Goal: Transaction & Acquisition: Purchase product/service

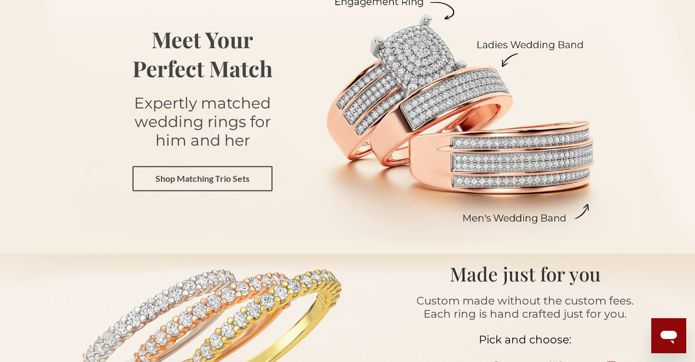
click at [163, 178] on link "Shop Matching Trio Sets" at bounding box center [202, 178] width 140 height 25
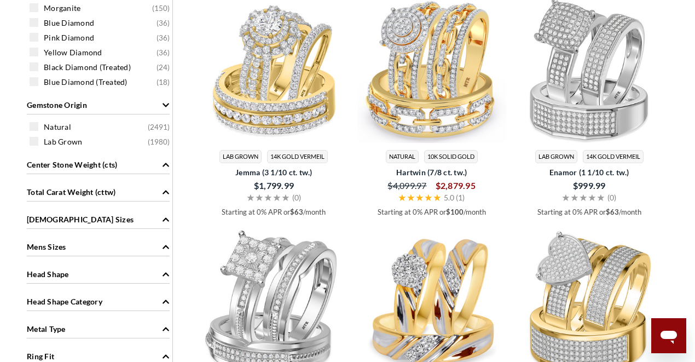
scroll to position [802, 0]
click at [263, 167] on span "Jemma (3 1/10 ct. tw.)" at bounding box center [274, 172] width 148 height 11
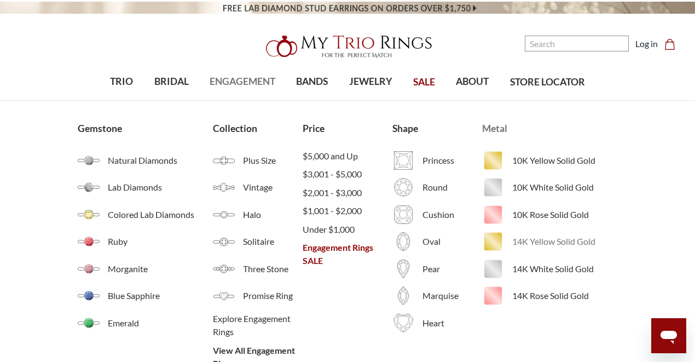
click at [498, 244] on img at bounding box center [493, 241] width 22 height 22
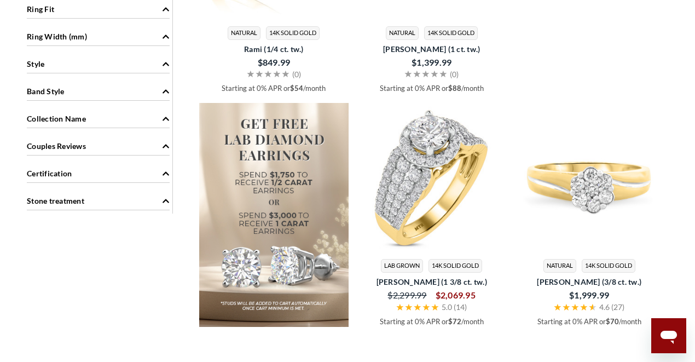
scroll to position [1204, 0]
